Goal: Find specific page/section: Find specific page/section

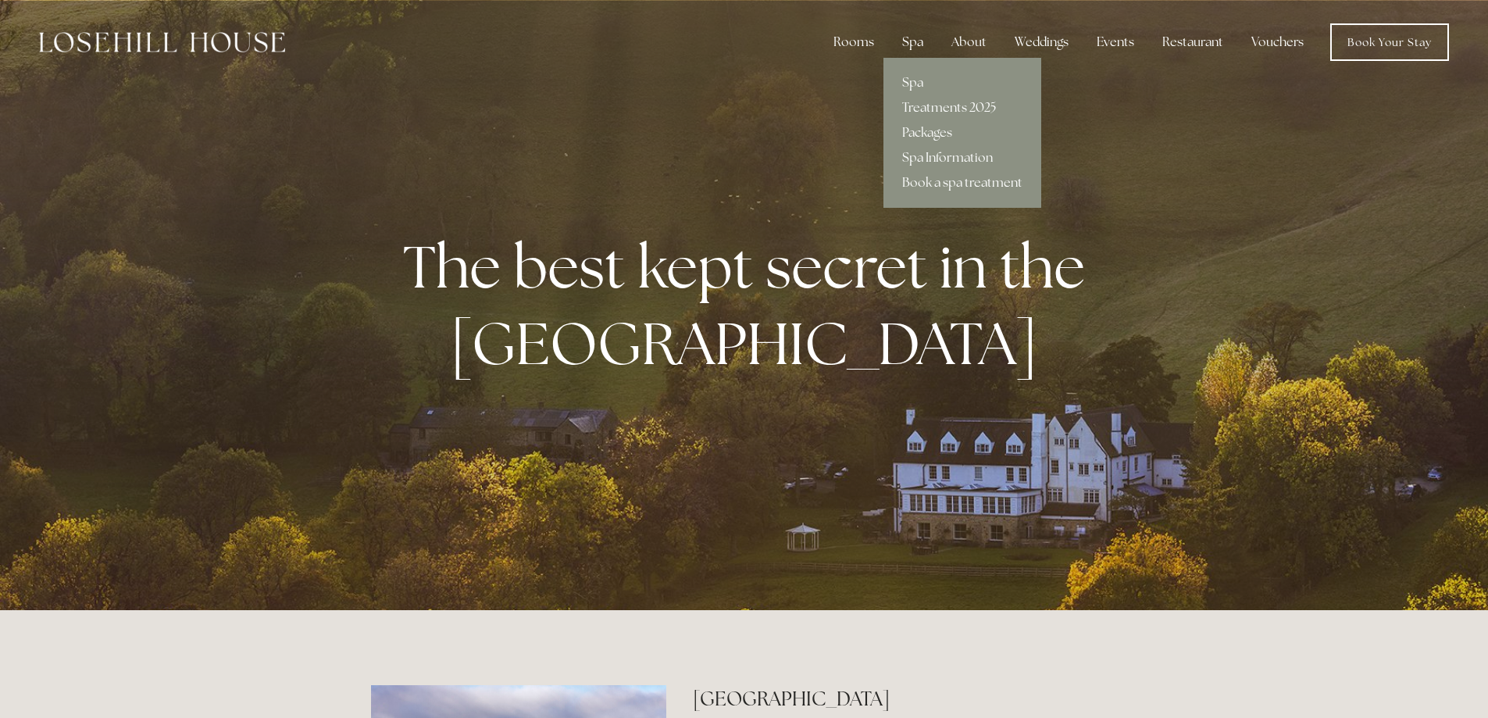
click at [927, 48] on div "Spa" at bounding box center [912, 42] width 46 height 31
click at [921, 43] on div "Spa" at bounding box center [912, 42] width 46 height 31
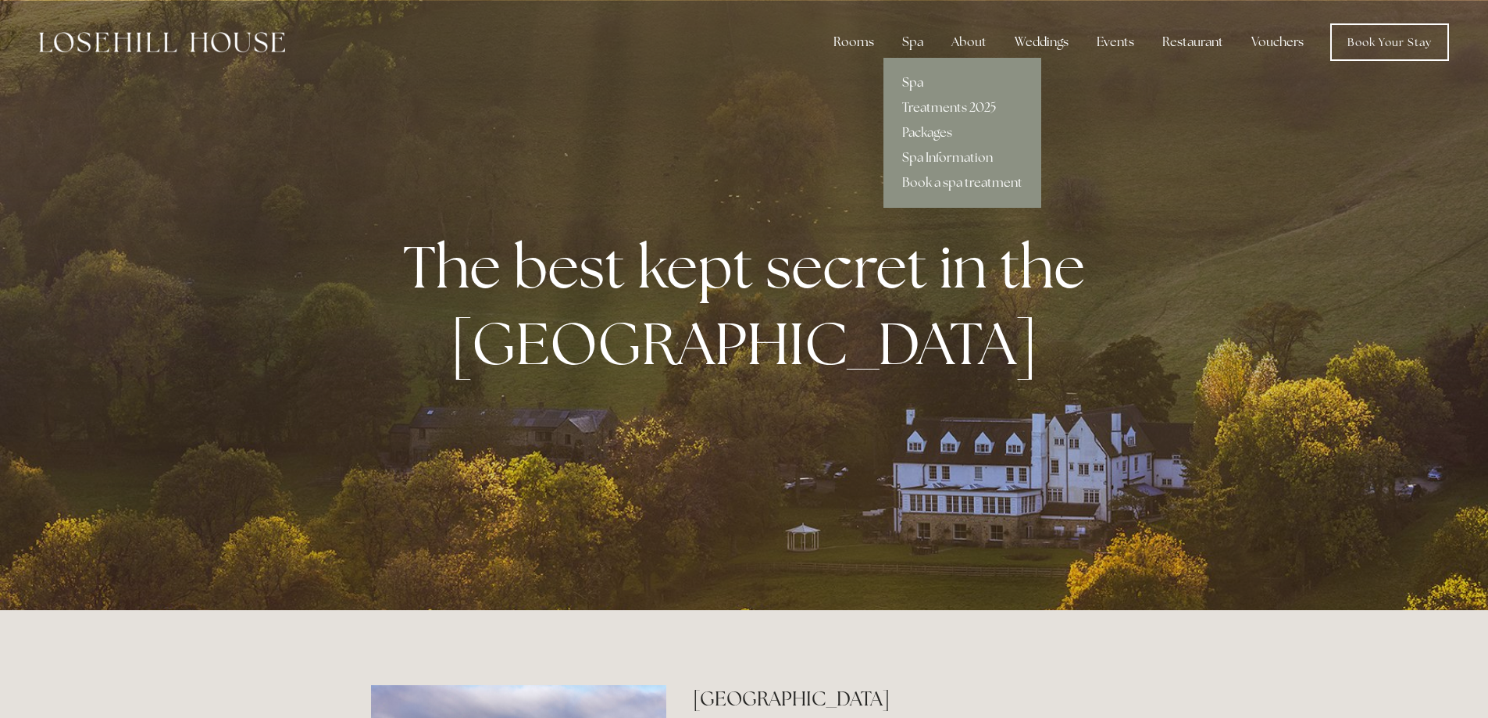
click at [920, 86] on link "Spa" at bounding box center [962, 82] width 158 height 25
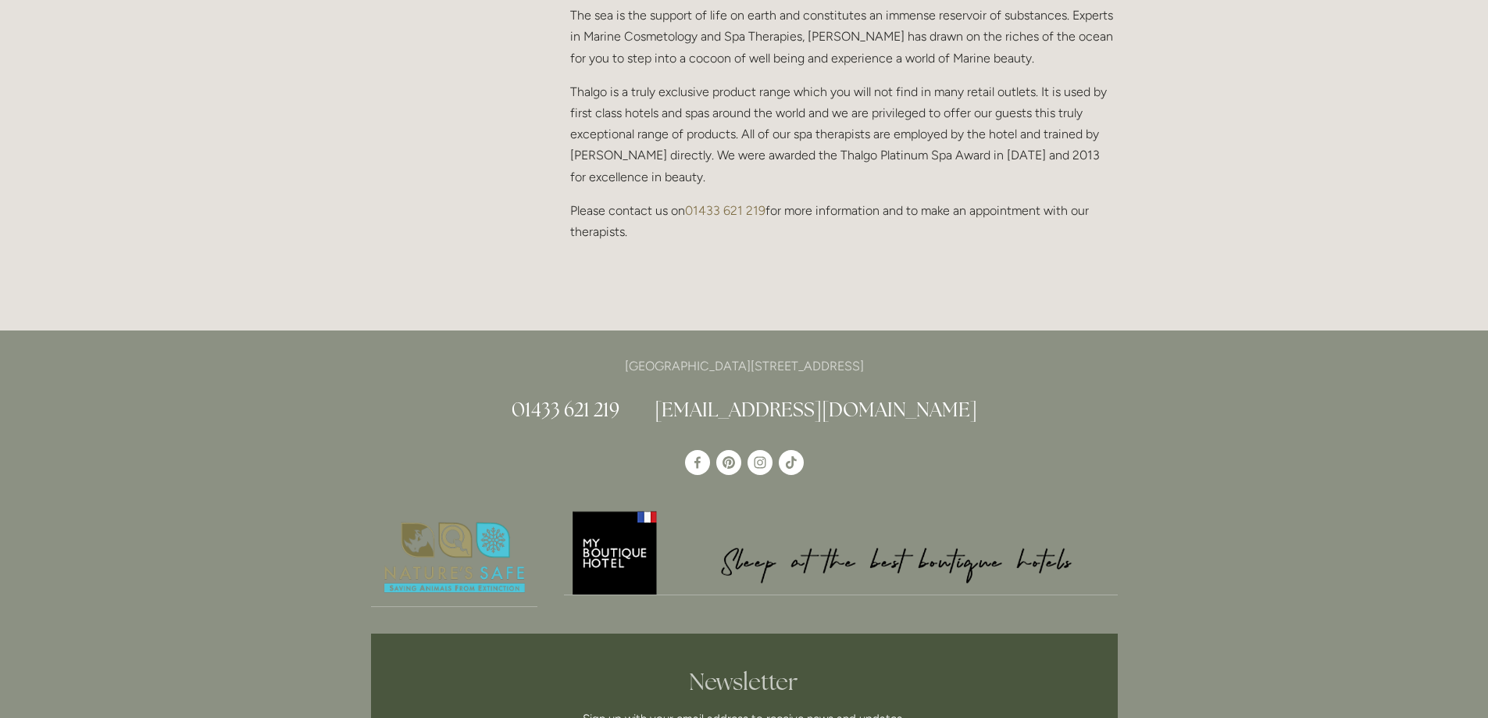
scroll to position [1545, 0]
